Goal: Information Seeking & Learning: Learn about a topic

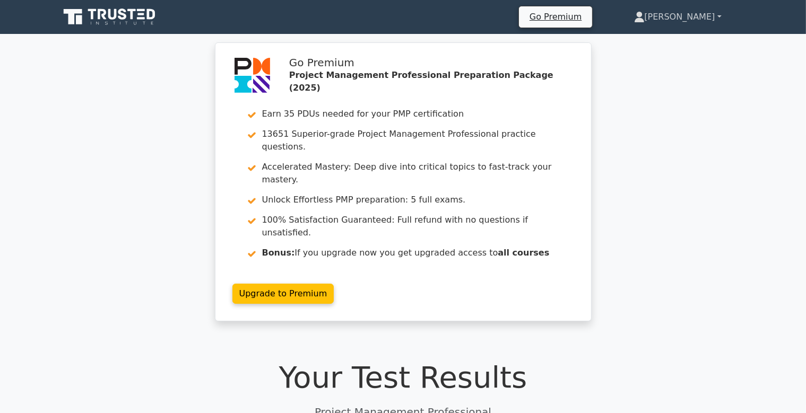
click at [705, 19] on link "[PERSON_NAME]" at bounding box center [678, 16] width 138 height 21
click at [661, 150] on div "Go Premium Project Management Professional Preparation Package (2025) Earn 35 P…" at bounding box center [403, 188] width 806 height 292
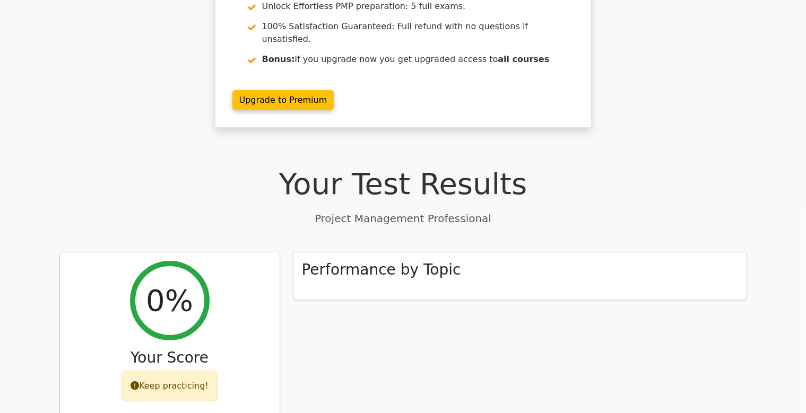
scroll to position [224, 0]
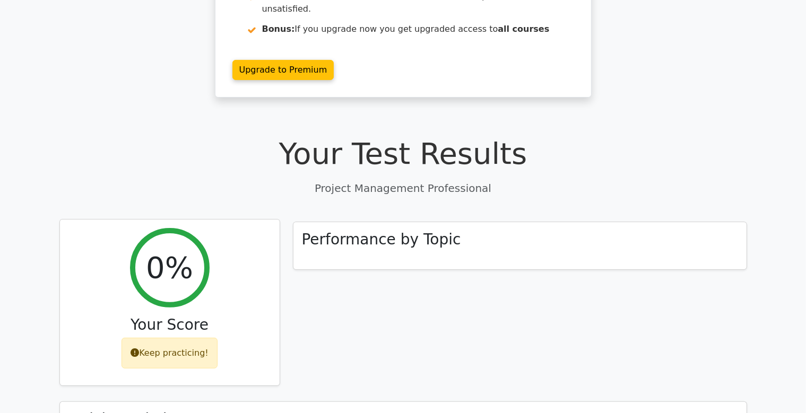
click at [173, 250] on h2 "0%" at bounding box center [169, 268] width 47 height 36
click at [171, 338] on div "Keep practicing!" at bounding box center [170, 353] width 96 height 31
click at [173, 338] on div "Keep practicing!" at bounding box center [170, 353] width 96 height 31
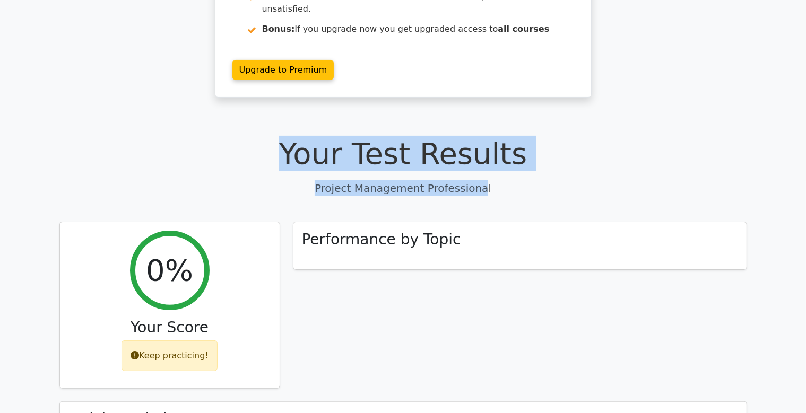
drag, startPoint x: 307, startPoint y: 115, endPoint x: 476, endPoint y: 152, distance: 172.8
click at [476, 152] on div "Your Test Results Project Management Professional" at bounding box center [403, 166] width 688 height 60
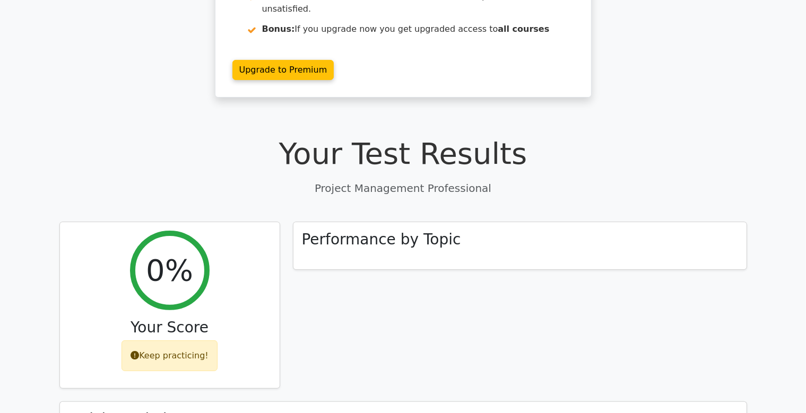
click at [481, 180] on p "Project Management Professional" at bounding box center [403, 188] width 688 height 16
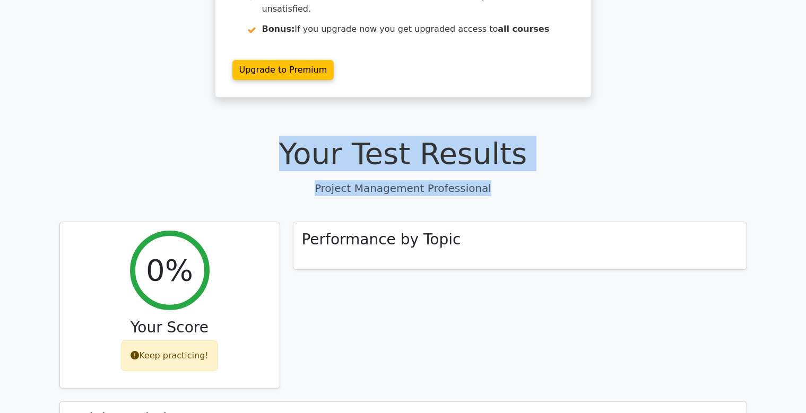
drag, startPoint x: 479, startPoint y: 148, endPoint x: 291, endPoint y: 120, distance: 189.8
click at [292, 136] on div "Your Test Results Project Management Professional" at bounding box center [403, 166] width 688 height 60
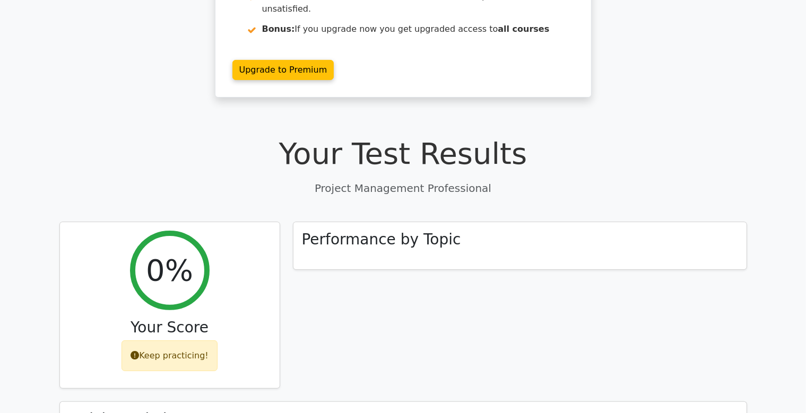
click at [294, 136] on h1 "Your Test Results" at bounding box center [403, 154] width 688 height 36
drag, startPoint x: 302, startPoint y: 109, endPoint x: 490, endPoint y: 150, distance: 191.7
click at [490, 150] on div "Your Test Results Project Management Professional" at bounding box center [403, 166] width 688 height 60
click at [491, 180] on p "Project Management Professional" at bounding box center [403, 188] width 688 height 16
drag, startPoint x: 500, startPoint y: 150, endPoint x: 300, endPoint y: 116, distance: 202.8
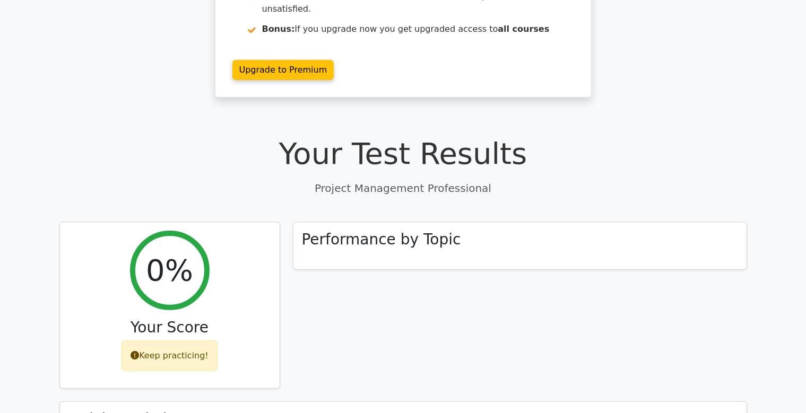
click at [300, 136] on div "Your Test Results Project Management Professional" at bounding box center [403, 166] width 688 height 60
click at [300, 136] on h1 "Your Test Results" at bounding box center [403, 154] width 688 height 36
drag, startPoint x: 303, startPoint y: 111, endPoint x: 516, endPoint y: 146, distance: 215.6
click at [516, 146] on div "Your Test Results Project Management Professional" at bounding box center [403, 166] width 688 height 60
click at [505, 180] on p "Project Management Professional" at bounding box center [403, 188] width 688 height 16
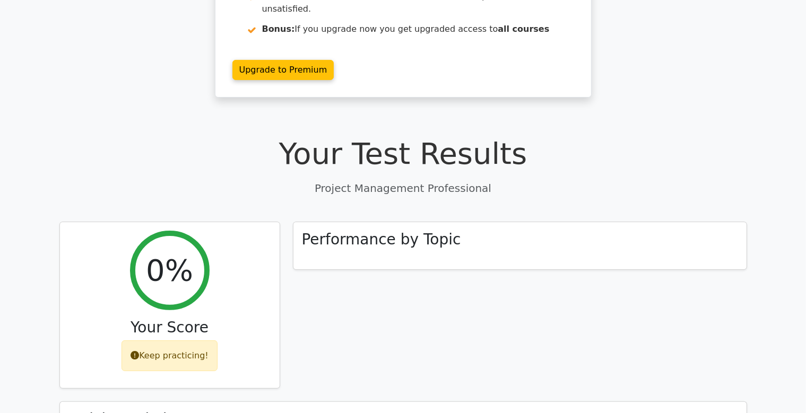
drag, startPoint x: 521, startPoint y: 155, endPoint x: 301, endPoint y: 115, distance: 223.9
click at [301, 136] on div "Your Test Results Project Management Professional" at bounding box center [403, 166] width 688 height 60
click at [302, 136] on h1 "Your Test Results" at bounding box center [403, 154] width 688 height 36
drag, startPoint x: 303, startPoint y: 113, endPoint x: 516, endPoint y: 151, distance: 216.1
click at [516, 151] on div "Your Test Results Project Management Professional" at bounding box center [403, 166] width 688 height 60
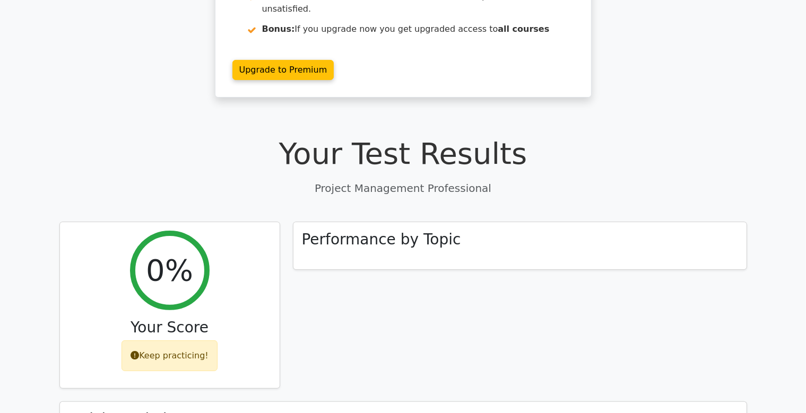
click at [485, 180] on p "Project Management Professional" at bounding box center [403, 188] width 688 height 16
drag, startPoint x: 504, startPoint y: 149, endPoint x: 302, endPoint y: 118, distance: 204.4
click at [302, 136] on div "Your Test Results Project Management Professional" at bounding box center [403, 166] width 688 height 60
click at [302, 136] on h1 "Your Test Results" at bounding box center [403, 154] width 688 height 36
drag, startPoint x: 302, startPoint y: 114, endPoint x: 500, endPoint y: 157, distance: 202.0
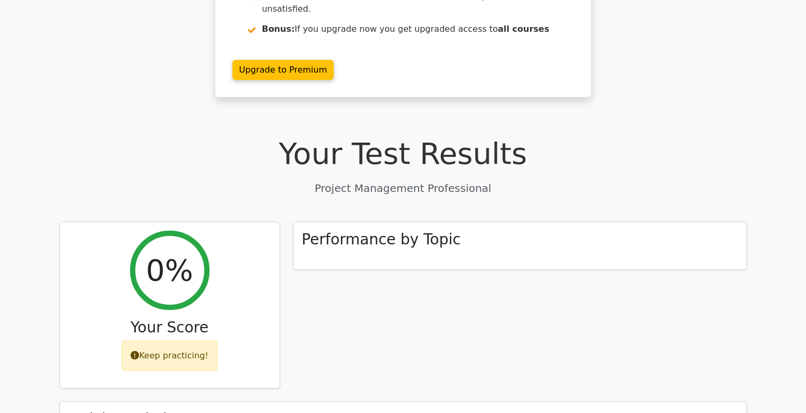
click at [500, 157] on div "Your Test Results Project Management Professional" at bounding box center [403, 166] width 688 height 60
click at [499, 180] on p "Project Management Professional" at bounding box center [403, 188] width 688 height 16
drag, startPoint x: 501, startPoint y: 152, endPoint x: 307, endPoint y: 122, distance: 197.0
click at [307, 136] on div "Your Test Results Project Management Professional" at bounding box center [403, 166] width 688 height 60
click at [304, 136] on h1 "Your Test Results" at bounding box center [403, 154] width 688 height 36
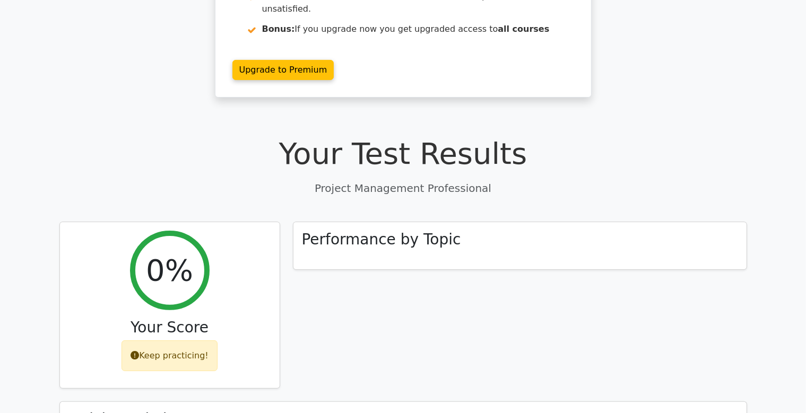
drag, startPoint x: 305, startPoint y: 113, endPoint x: 506, endPoint y: 148, distance: 204.6
click at [506, 148] on div "Your Test Results Project Management Professional" at bounding box center [403, 166] width 688 height 60
click at [506, 180] on p "Project Management Professional" at bounding box center [403, 188] width 688 height 16
drag, startPoint x: 522, startPoint y: 155, endPoint x: 302, endPoint y: 117, distance: 222.9
click at [302, 136] on div "Your Test Results Project Management Professional" at bounding box center [403, 166] width 688 height 60
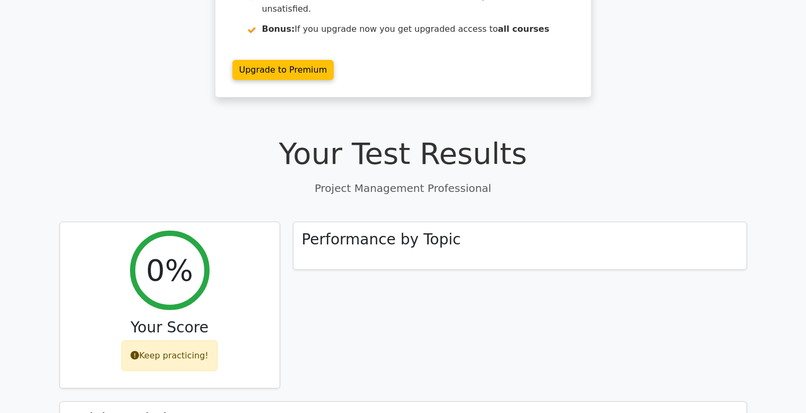
click at [302, 136] on h1 "Your Test Results" at bounding box center [403, 154] width 688 height 36
drag, startPoint x: 304, startPoint y: 112, endPoint x: 509, endPoint y: 154, distance: 209.1
click at [509, 154] on div "Your Test Results Project Management Professional" at bounding box center [403, 166] width 688 height 60
click at [502, 180] on p "Project Management Professional" at bounding box center [403, 188] width 688 height 16
drag, startPoint x: 467, startPoint y: 150, endPoint x: 306, endPoint y: 117, distance: 164.6
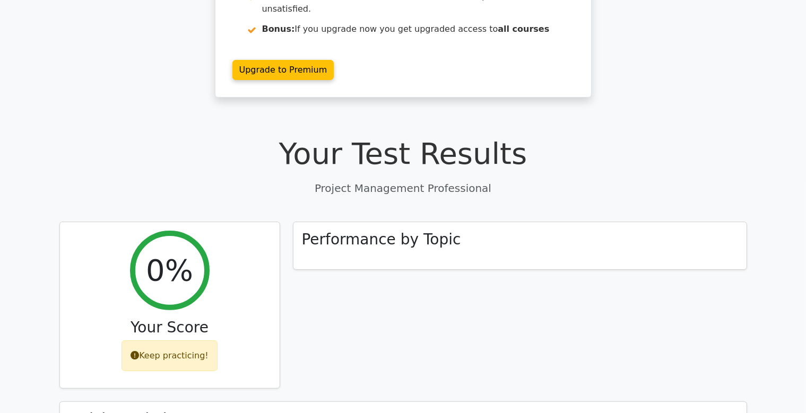
click at [306, 136] on div "Your Test Results Project Management Professional" at bounding box center [403, 166] width 688 height 60
click at [306, 136] on h1 "Your Test Results" at bounding box center [403, 154] width 688 height 36
drag, startPoint x: 306, startPoint y: 114, endPoint x: 489, endPoint y: 149, distance: 186.9
click at [489, 149] on div "Your Test Results Project Management Professional" at bounding box center [403, 166] width 688 height 60
click at [490, 180] on p "Project Management Professional" at bounding box center [403, 188] width 688 height 16
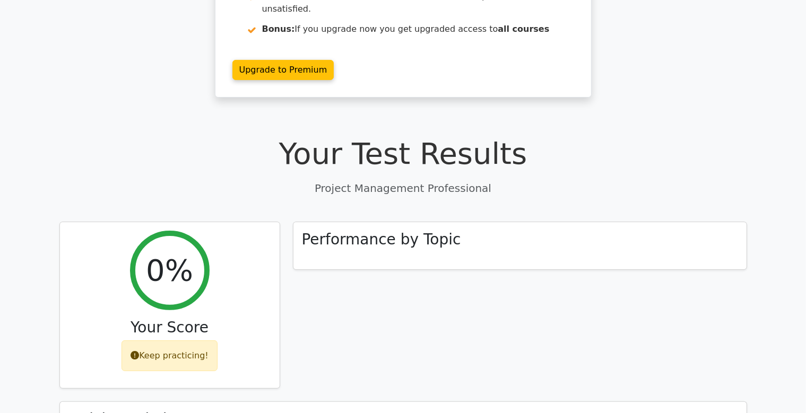
drag, startPoint x: 490, startPoint y: 149, endPoint x: 307, endPoint y: 115, distance: 186.3
click at [307, 136] on div "Your Test Results Project Management Professional" at bounding box center [403, 166] width 688 height 60
click at [307, 136] on h1 "Your Test Results" at bounding box center [403, 154] width 688 height 36
drag, startPoint x: 307, startPoint y: 115, endPoint x: 498, endPoint y: 148, distance: 193.9
click at [498, 148] on div "Your Test Results Project Management Professional" at bounding box center [403, 166] width 688 height 60
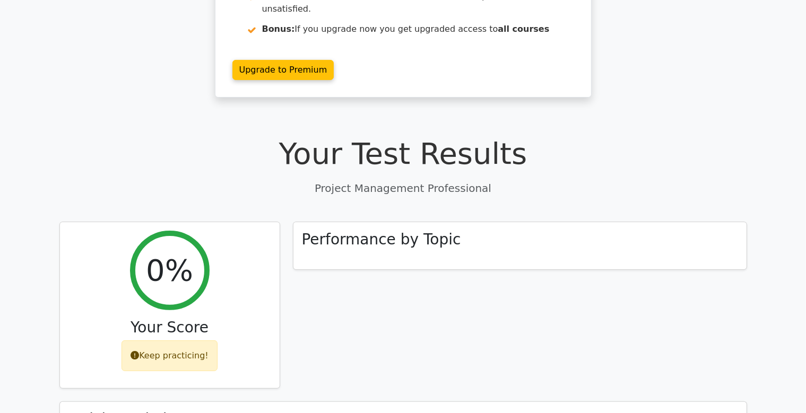
click at [497, 180] on p "Project Management Professional" at bounding box center [403, 188] width 688 height 16
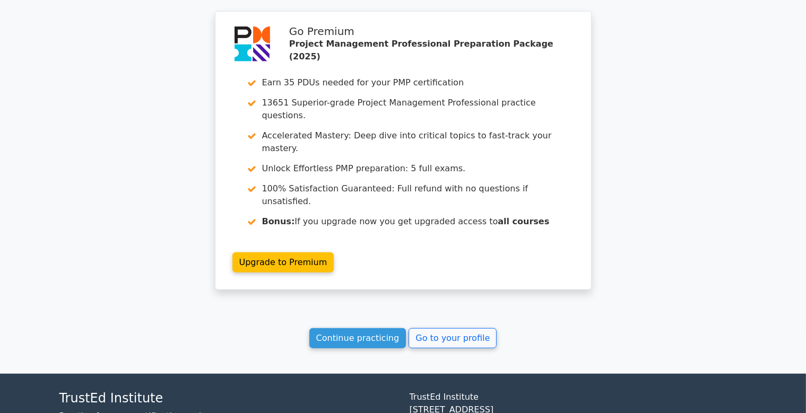
scroll to position [889, 0]
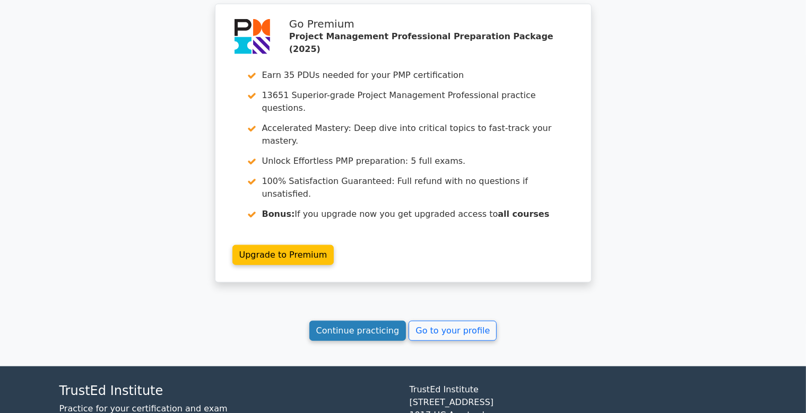
click at [370, 321] on link "Continue practicing" at bounding box center [357, 331] width 97 height 20
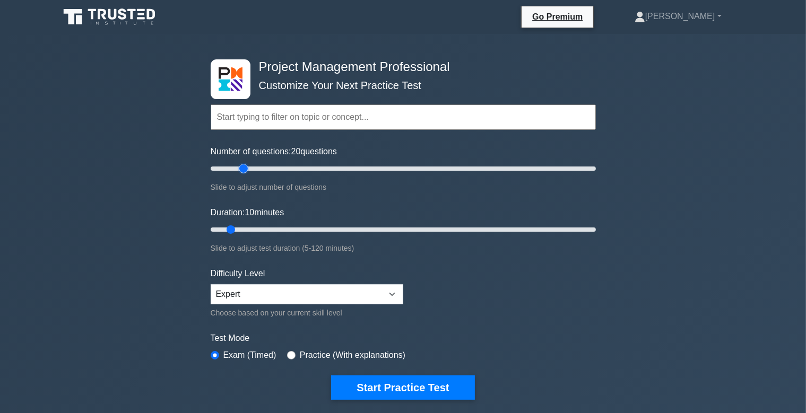
drag, startPoint x: 226, startPoint y: 169, endPoint x: 247, endPoint y: 168, distance: 21.8
type input "20"
click at [247, 168] on input "Number of questions: 20 questions" at bounding box center [403, 168] width 385 height 13
drag, startPoint x: 228, startPoint y: 228, endPoint x: 244, endPoint y: 227, distance: 16.0
type input "15"
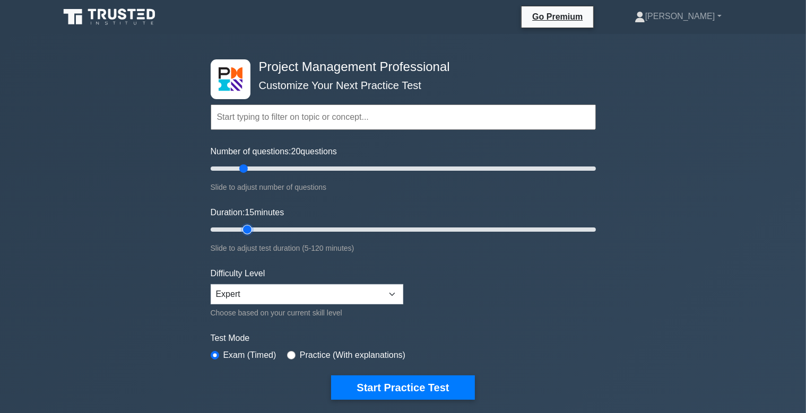
click at [244, 227] on input "Duration: 15 minutes" at bounding box center [403, 229] width 385 height 13
click at [135, 283] on div "Project Management Professional Customize Your Next Practice Test Topics Scope …" at bounding box center [403, 357] width 806 height 647
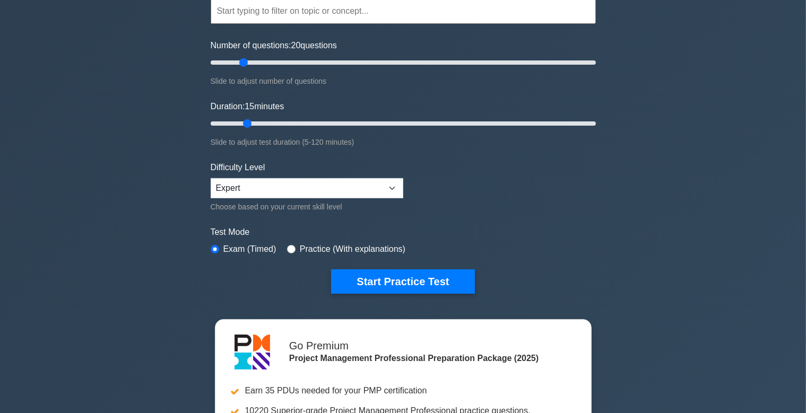
scroll to position [112, 0]
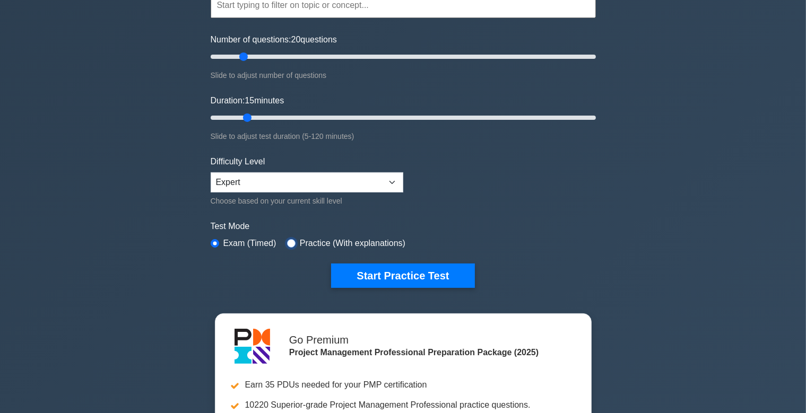
click at [291, 242] on input "radio" at bounding box center [291, 243] width 8 height 8
radio input "true"
drag, startPoint x: 230, startPoint y: 243, endPoint x: 267, endPoint y: 254, distance: 38.6
click at [231, 243] on label "Exam (Timed)" at bounding box center [249, 243] width 53 height 13
click at [215, 242] on input "radio" at bounding box center [215, 243] width 8 height 8
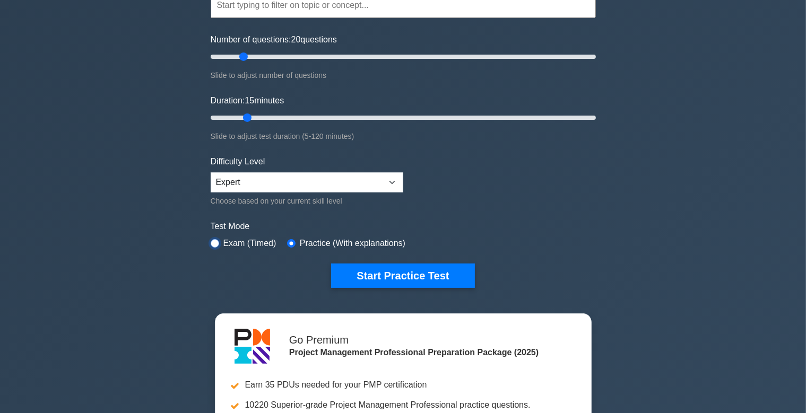
radio input "true"
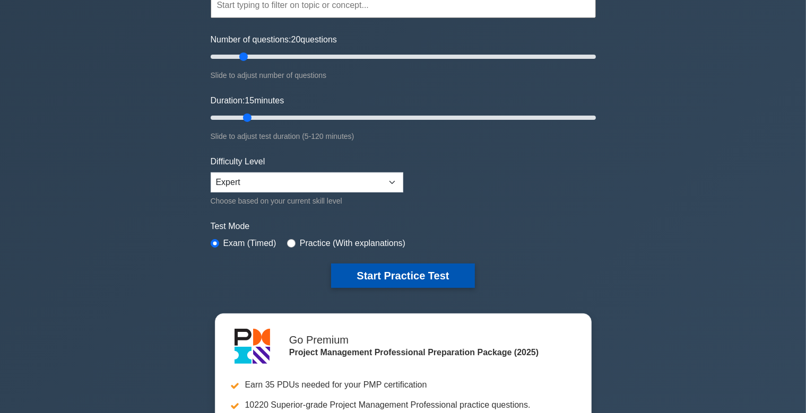
click at [370, 281] on button "Start Practice Test" at bounding box center [402, 276] width 143 height 24
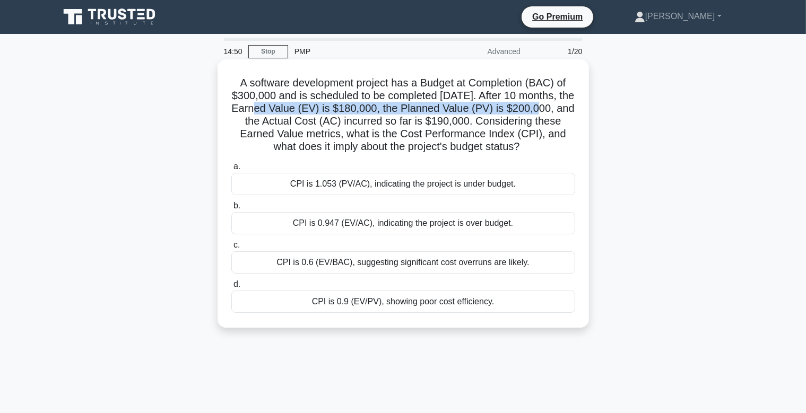
drag, startPoint x: 296, startPoint y: 108, endPoint x: 572, endPoint y: 111, distance: 275.9
click at [572, 111] on h5 "A software development project has a Budget at Completion (BAC) of $300,000 and…" at bounding box center [403, 114] width 346 height 77
click at [479, 181] on div "CPI is 1.053 (PV/AC), indicating the project is under budget." at bounding box center [403, 184] width 344 height 22
click at [231, 170] on input "a. CPI is 1.053 (PV/AC), indicating the project is under budget." at bounding box center [231, 166] width 0 height 7
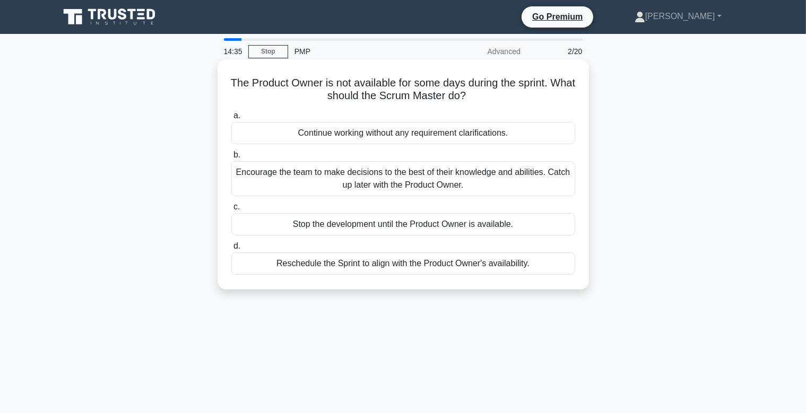
drag, startPoint x: 238, startPoint y: 80, endPoint x: 477, endPoint y: 99, distance: 240.1
click at [477, 99] on h5 "The Product Owner is not available for some days during the sprint. What should…" at bounding box center [403, 89] width 346 height 27
click at [477, 98] on icon ".spinner_0XTQ{transform-origin:center;animation:spinner_y6GP .75s linear infini…" at bounding box center [472, 96] width 13 height 13
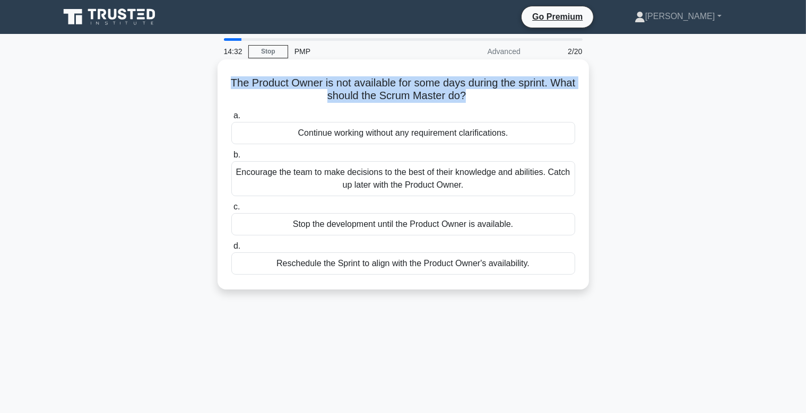
drag, startPoint x: 486, startPoint y: 99, endPoint x: 279, endPoint y: 94, distance: 207.0
click at [230, 80] on h5 "The Product Owner is not available for some days during the sprint. What should…" at bounding box center [403, 89] width 346 height 27
click at [298, 98] on h5 "The Product Owner is not available for some days during the sprint. What should…" at bounding box center [403, 89] width 346 height 27
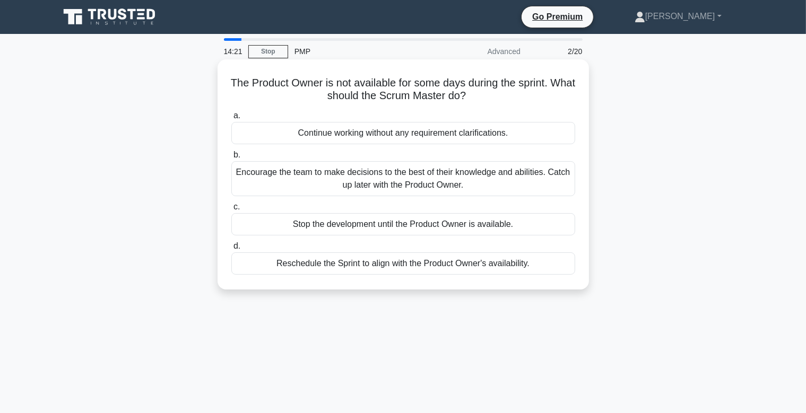
click at [402, 268] on div "Reschedule the Sprint to align with the Product Owner's availability." at bounding box center [403, 264] width 344 height 22
click at [231, 250] on input "d. Reschedule the Sprint to align with the Product Owner's availability." at bounding box center [231, 246] width 0 height 7
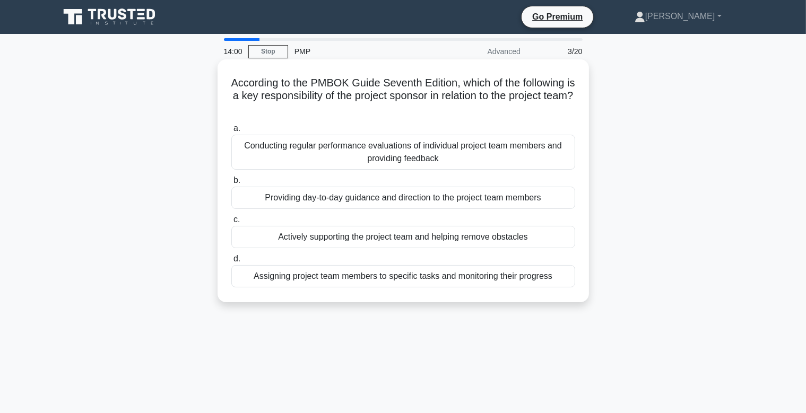
click at [402, 204] on div "Providing day-to-day guidance and direction to the project team members" at bounding box center [403, 198] width 344 height 22
click at [231, 184] on input "b. Providing day-to-day guidance and direction to the project team members" at bounding box center [231, 180] width 0 height 7
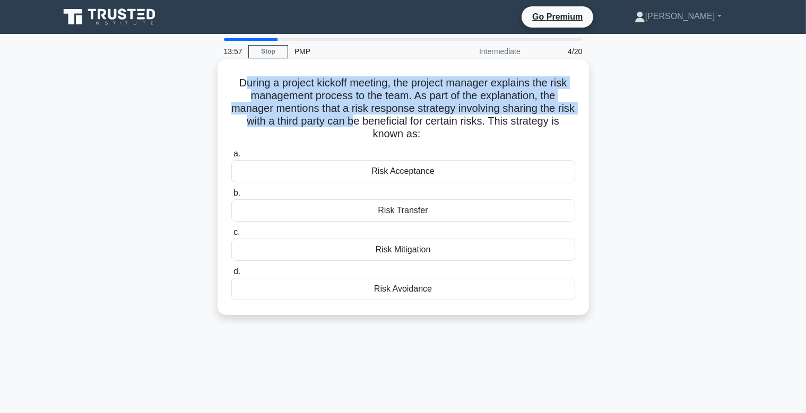
drag, startPoint x: 245, startPoint y: 83, endPoint x: 341, endPoint y: 123, distance: 103.8
click at [341, 123] on h5 "During a project kickoff meeting, the project manager explains the risk managem…" at bounding box center [403, 108] width 346 height 65
click at [341, 125] on h5 "During a project kickoff meeting, the project manager explains the risk managem…" at bounding box center [403, 108] width 346 height 65
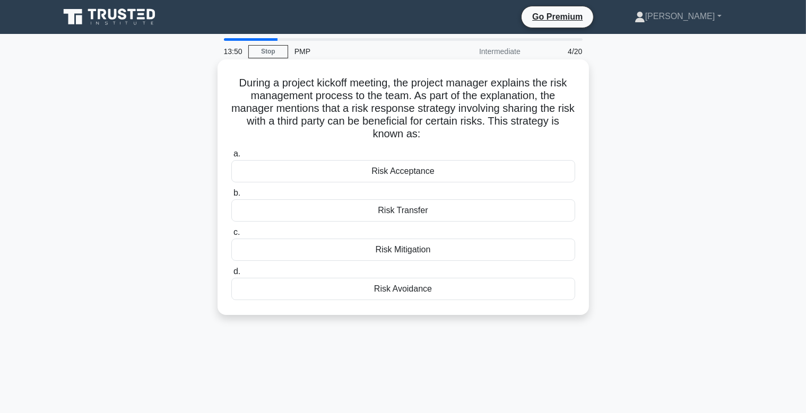
drag, startPoint x: 416, startPoint y: 97, endPoint x: 561, endPoint y: 140, distance: 150.9
click at [561, 140] on h5 "During a project kickoff meeting, the project manager explains the risk managem…" at bounding box center [403, 108] width 346 height 65
click at [532, 136] on h5 "During a project kickoff meeting, the project manager explains the risk managem…" at bounding box center [403, 108] width 346 height 65
click at [453, 208] on div "Risk Transfer" at bounding box center [403, 211] width 344 height 22
click at [231, 197] on input "b. Risk Transfer" at bounding box center [231, 193] width 0 height 7
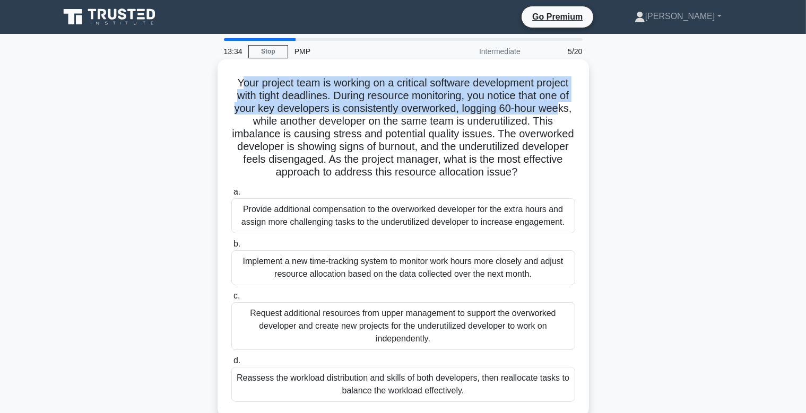
drag, startPoint x: 239, startPoint y: 82, endPoint x: 561, endPoint y: 112, distance: 324.1
click at [561, 112] on h5 "Your project team is working on a critical software development project with ti…" at bounding box center [403, 127] width 346 height 103
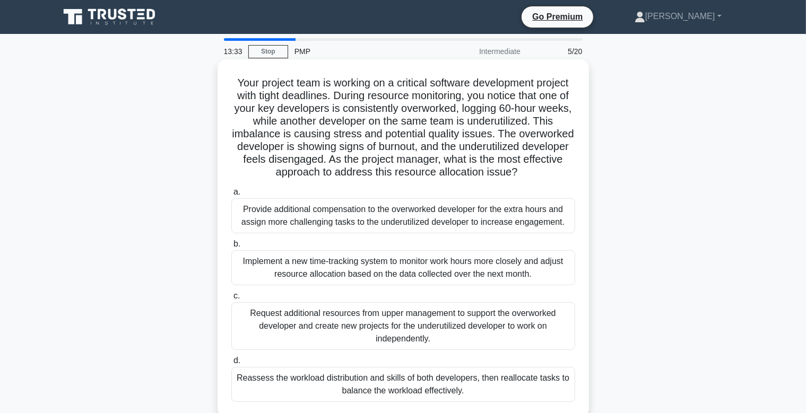
click at [492, 129] on h5 "Your project team is working on a critical software development project with ti…" at bounding box center [403, 127] width 346 height 103
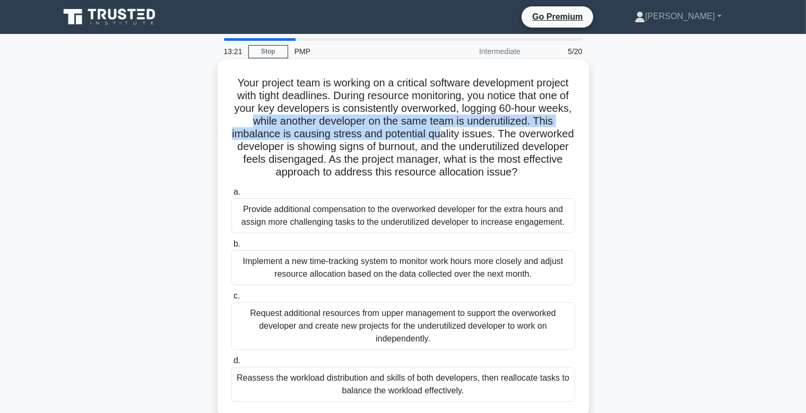
drag, startPoint x: 256, startPoint y: 123, endPoint x: 442, endPoint y: 134, distance: 186.6
click at [442, 134] on h5 "Your project team is working on a critical software development project with ti…" at bounding box center [403, 127] width 346 height 103
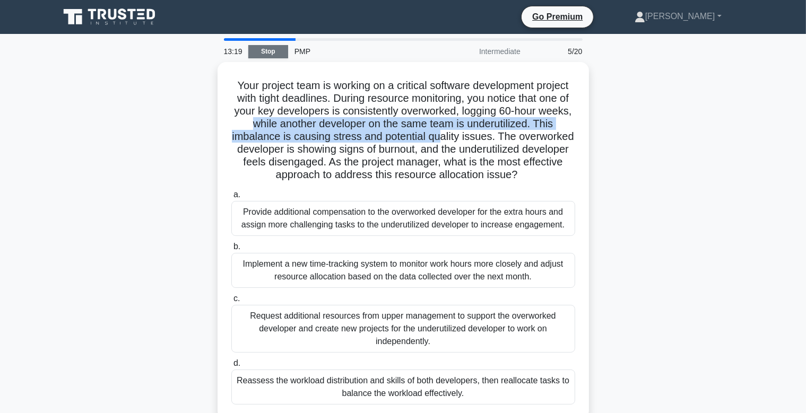
click at [270, 55] on link "Stop" at bounding box center [268, 51] width 40 height 13
